Goal: Transaction & Acquisition: Subscribe to service/newsletter

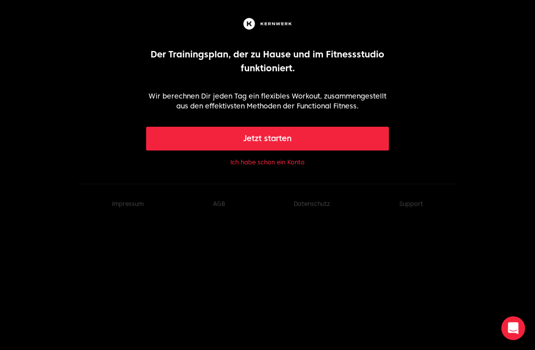
click at [299, 162] on button "Ich habe schon ein Konto" at bounding box center [267, 163] width 74 height 8
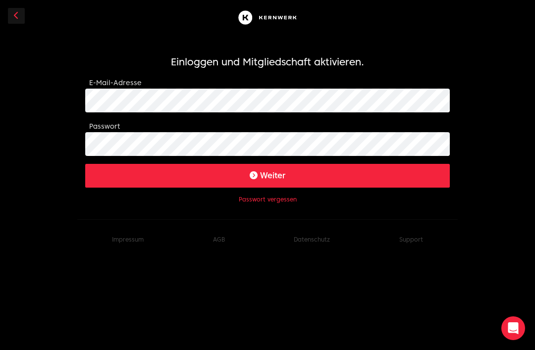
click at [268, 175] on button "Weiter" at bounding box center [267, 176] width 365 height 24
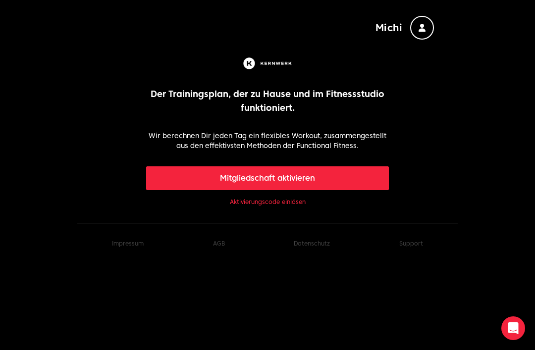
click at [299, 204] on link "Aktivierungscode einlösen" at bounding box center [268, 202] width 76 height 8
click at [429, 32] on div "button" at bounding box center [422, 28] width 24 height 24
click at [509, 57] on body "[PERSON_NAME] Der Trainingsplan, der zu Hause und im Fitnessstudio funktioniert…" at bounding box center [267, 132] width 535 height 264
click at [481, 181] on body "Michi Der Trainingsplan, der zu Hause und im Fitnessstudio funktioniert. Wir be…" at bounding box center [267, 132] width 535 height 264
click at [374, 176] on button "Mitgliedschaft aktivieren" at bounding box center [267, 179] width 243 height 24
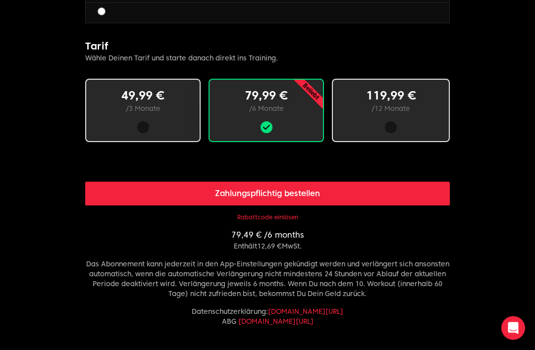
scroll to position [570, 0]
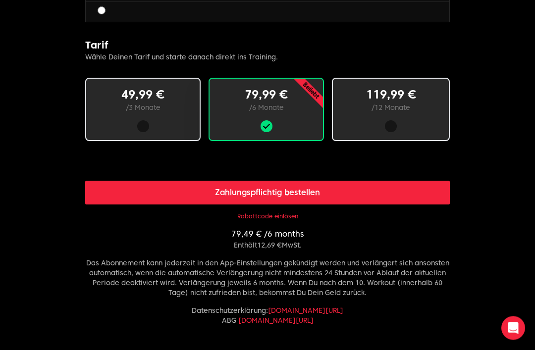
click at [428, 130] on div at bounding box center [391, 127] width 84 height 12
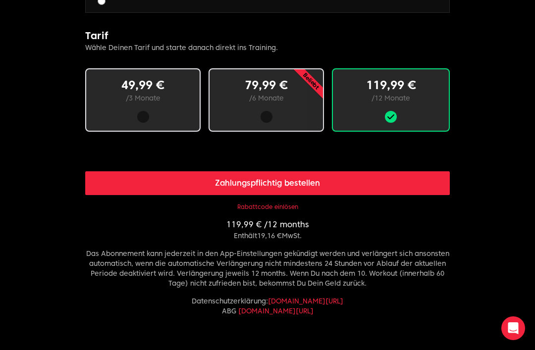
scroll to position [580, 0]
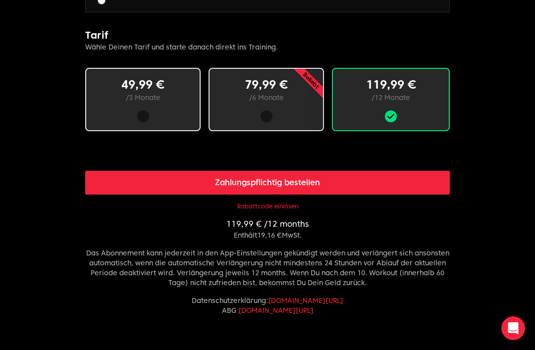
click at [293, 205] on button "Rabattcode einlösen" at bounding box center [267, 207] width 61 height 8
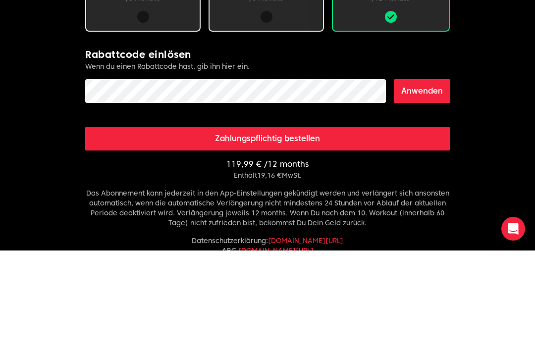
click at [430, 179] on button "Anwenden" at bounding box center [422, 191] width 56 height 24
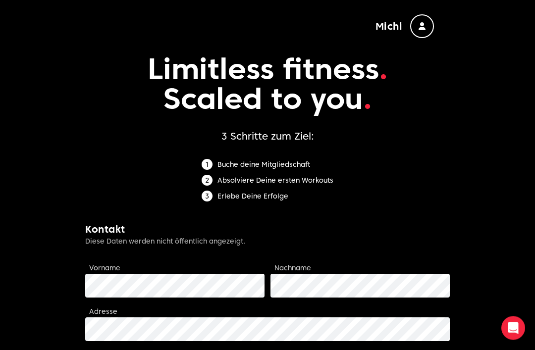
scroll to position [0, 0]
